Goal: Task Accomplishment & Management: Use online tool/utility

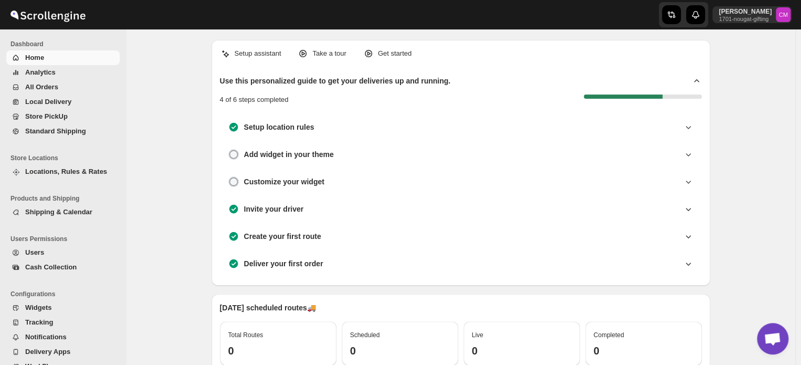
click at [51, 120] on span "Store PickUp" at bounding box center [46, 116] width 42 height 8
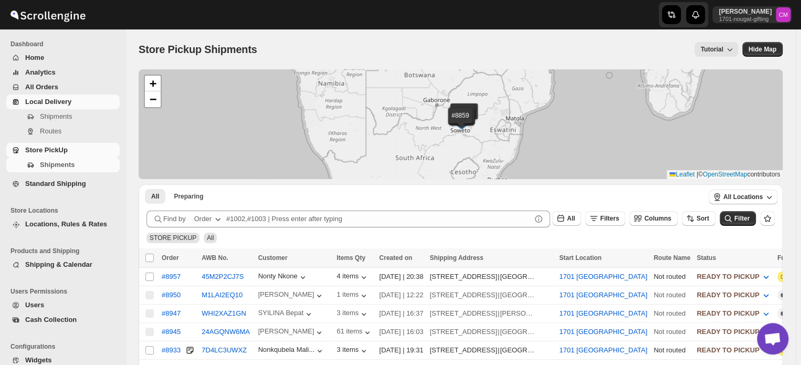
click at [37, 103] on span "Local Delivery" at bounding box center [48, 102] width 46 height 8
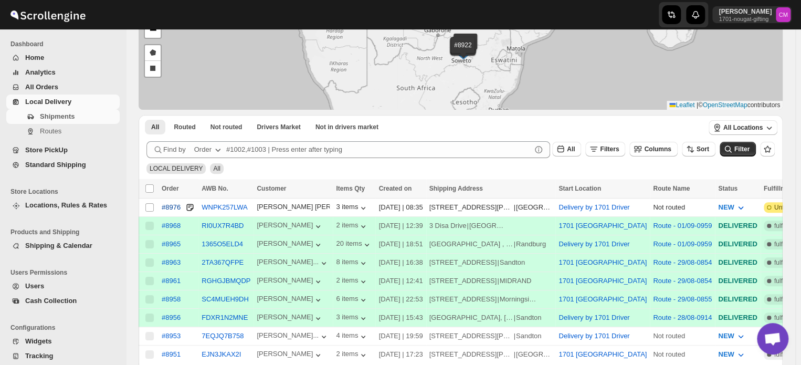
scroll to position [74, 0]
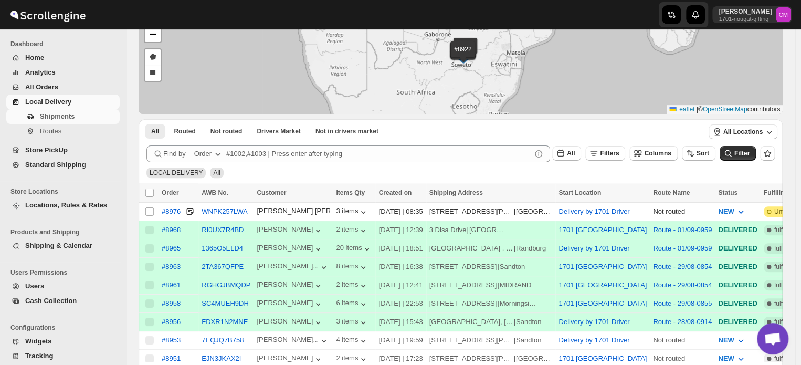
click at [47, 163] on span "Standard Shipping" at bounding box center [55, 165] width 61 height 8
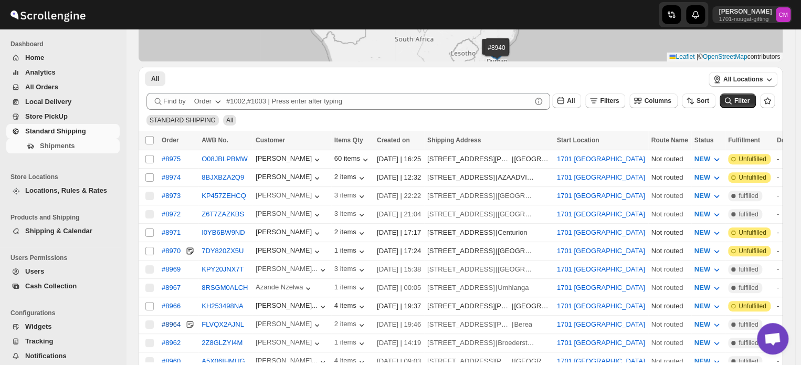
scroll to position [117, 0]
click at [152, 302] on input "Select shipment" at bounding box center [149, 306] width 8 height 8
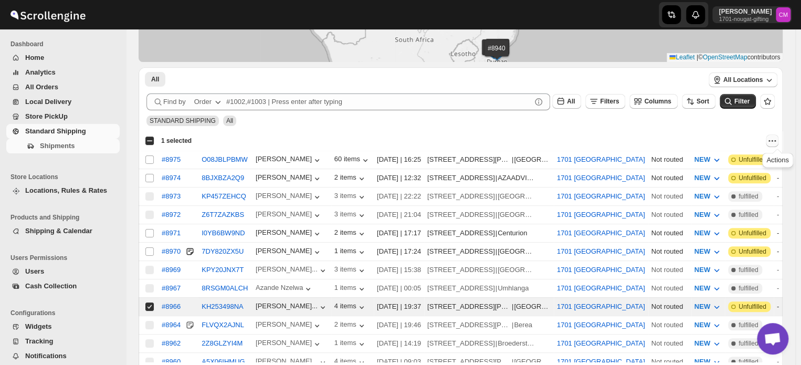
click at [777, 139] on icon "Actions" at bounding box center [772, 140] width 10 height 10
click at [734, 162] on span "MOVE TO LOCAL DELIVERY" at bounding box center [731, 161] width 91 height 8
checkbox input "false"
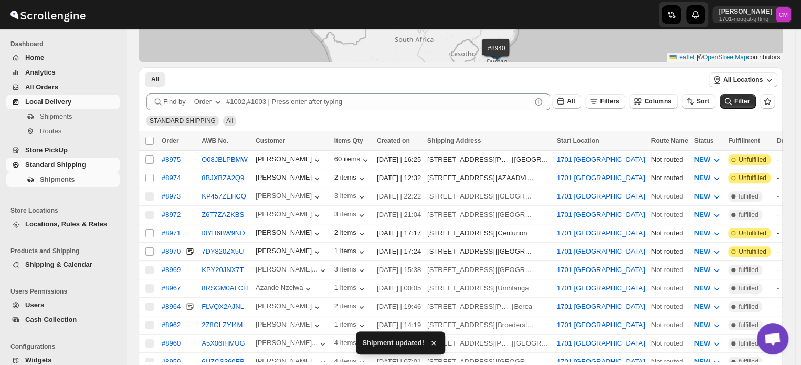
click at [46, 100] on span "Local Delivery" at bounding box center [48, 102] width 46 height 8
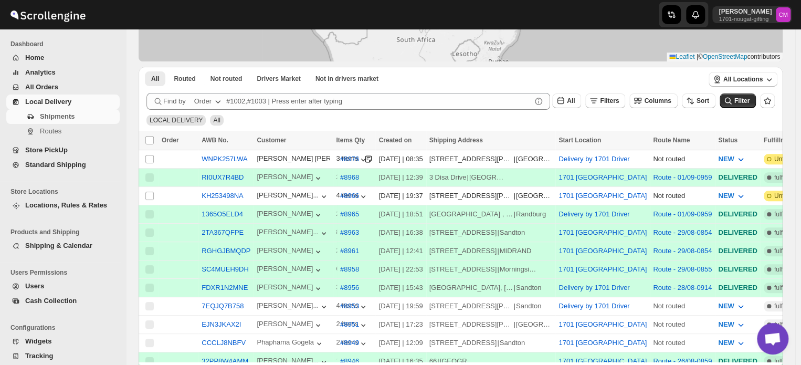
scroll to position [122, 0]
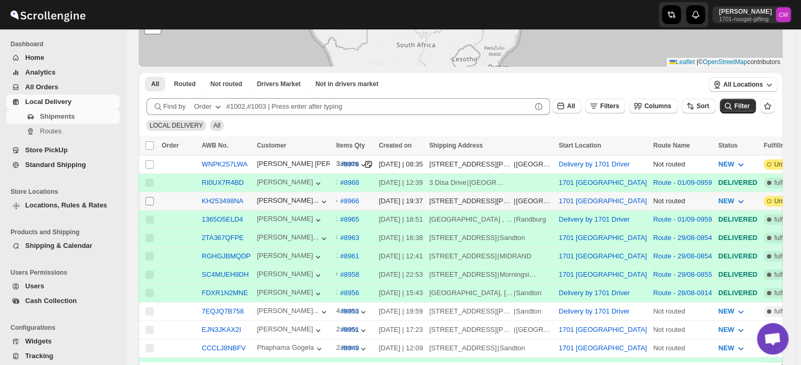
click at [148, 197] on input "Select shipment" at bounding box center [149, 201] width 8 height 8
checkbox input "true"
click at [218, 143] on span "Create Route" at bounding box center [223, 145] width 39 height 8
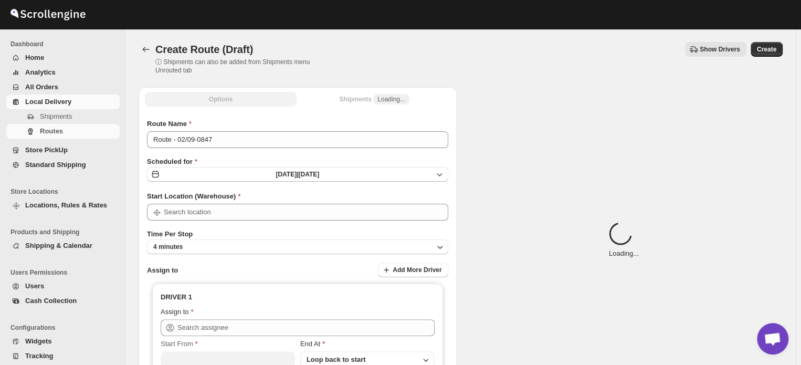
type input "1701 [GEOGRAPHIC_DATA]"
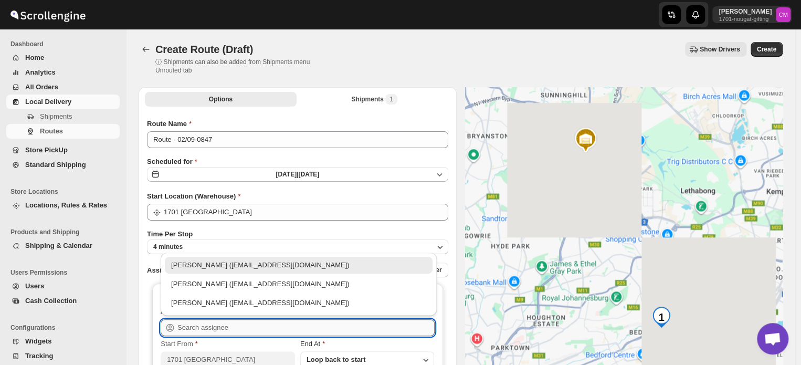
click at [204, 320] on input "text" at bounding box center [305, 327] width 257 height 17
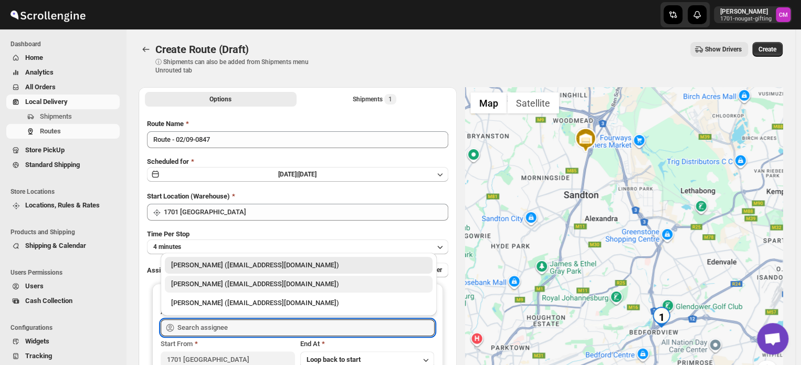
click at [204, 281] on div "[PERSON_NAME] ([EMAIL_ADDRESS][DOMAIN_NAME])" at bounding box center [298, 284] width 255 height 10
type input "[PERSON_NAME] ([EMAIL_ADDRESS][DOMAIN_NAME])"
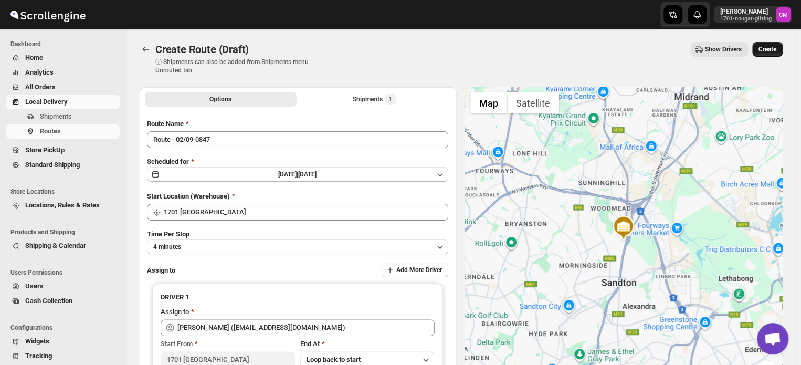
click at [768, 47] on span "Create" at bounding box center [767, 49] width 18 height 8
